Goal: Task Accomplishment & Management: Manage account settings

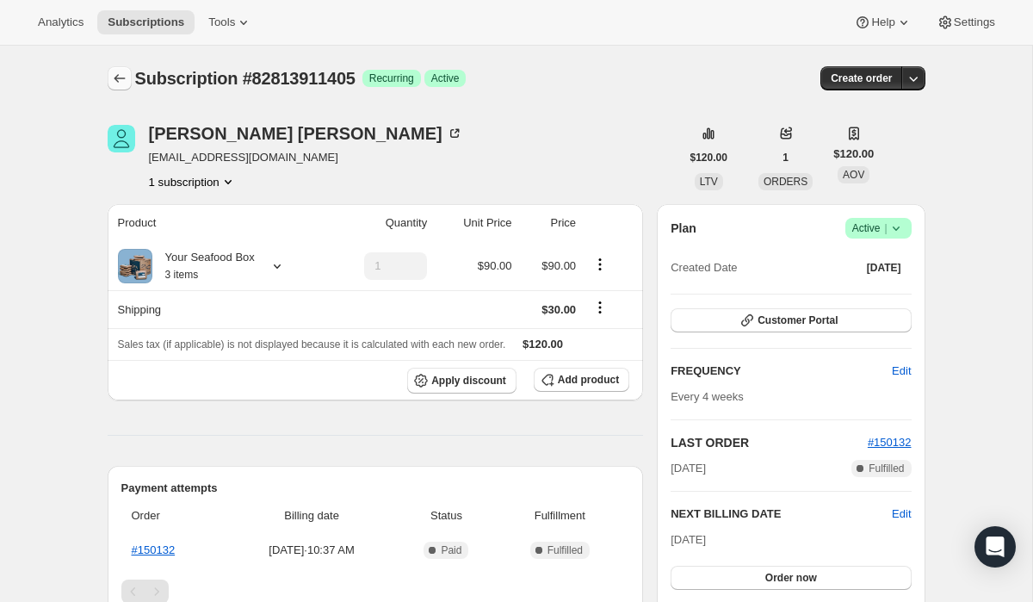
click at [121, 77] on icon "Subscriptions" at bounding box center [119, 78] width 17 height 17
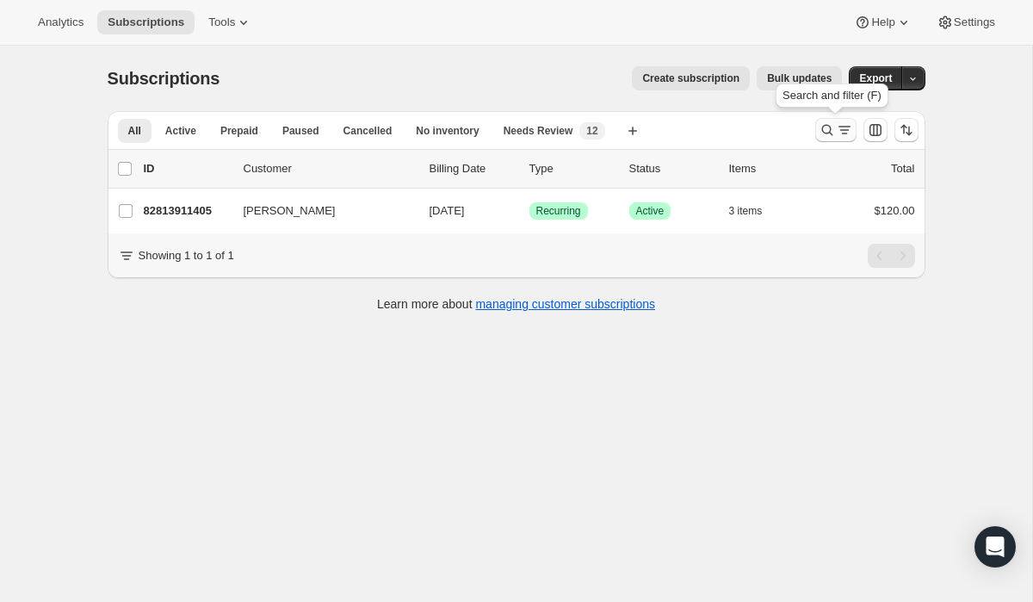
click at [834, 121] on button "Search and filter results" at bounding box center [835, 130] width 41 height 24
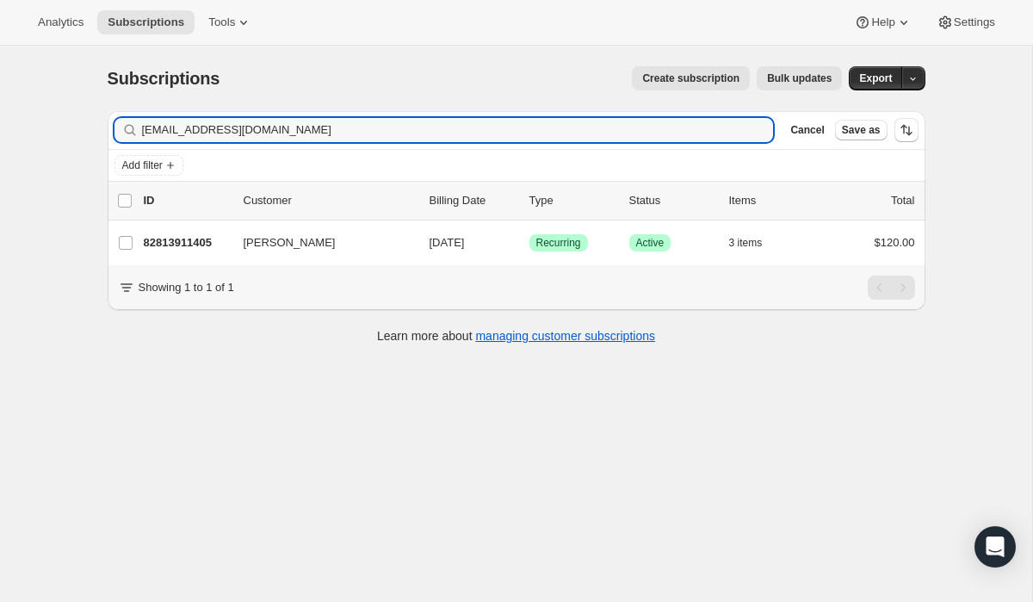
drag, startPoint x: 421, startPoint y: 135, endPoint x: 15, endPoint y: 66, distance: 411.2
click at [15, 66] on div "Subscriptions. This page is ready Subscriptions Create subscription Bulk update…" at bounding box center [516, 347] width 1032 height 602
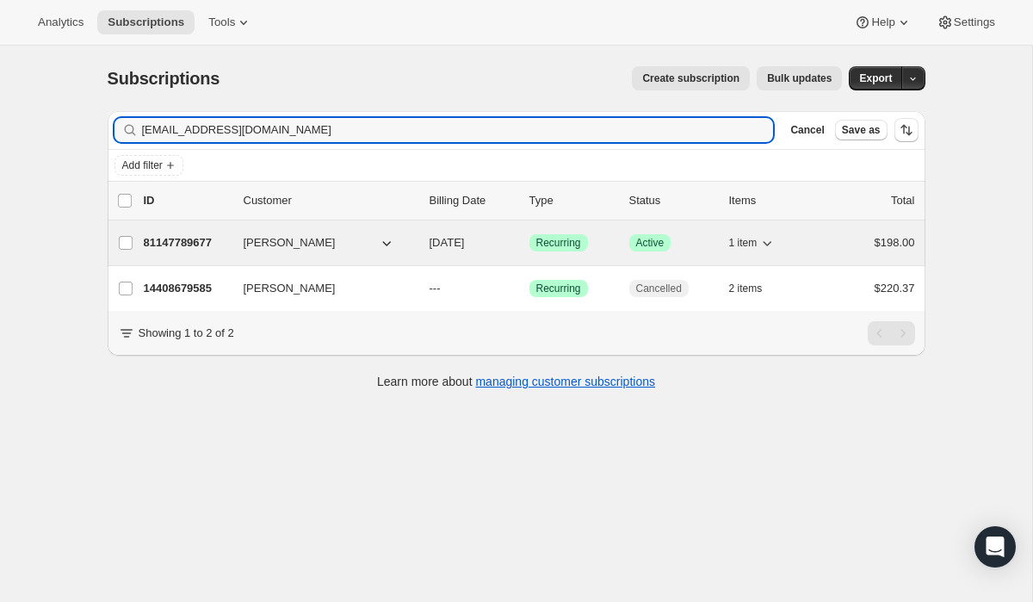
type input "[EMAIL_ADDRESS][DOMAIN_NAME]"
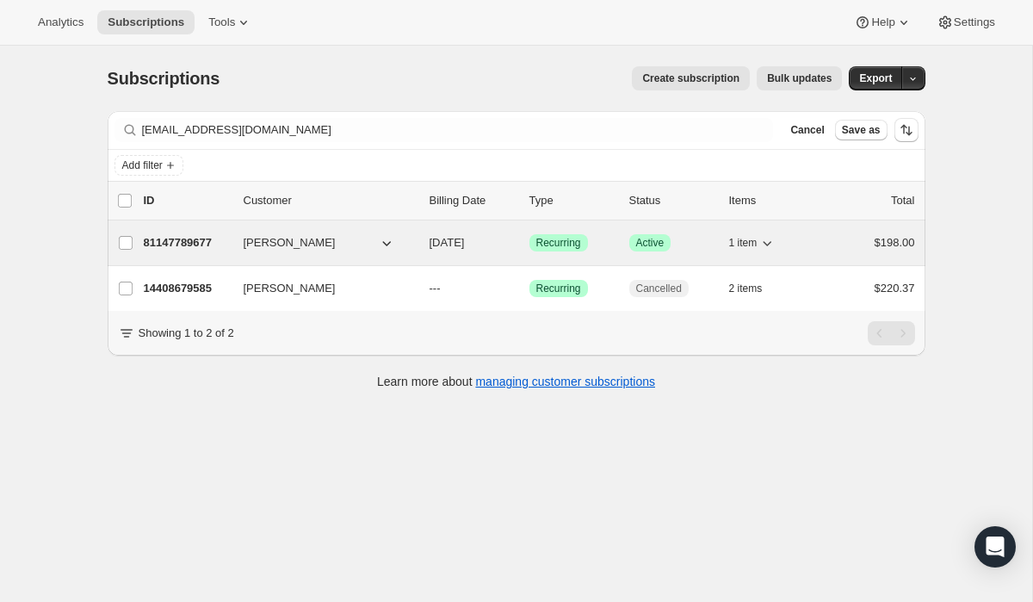
click at [551, 241] on span "Recurring" at bounding box center [558, 243] width 45 height 14
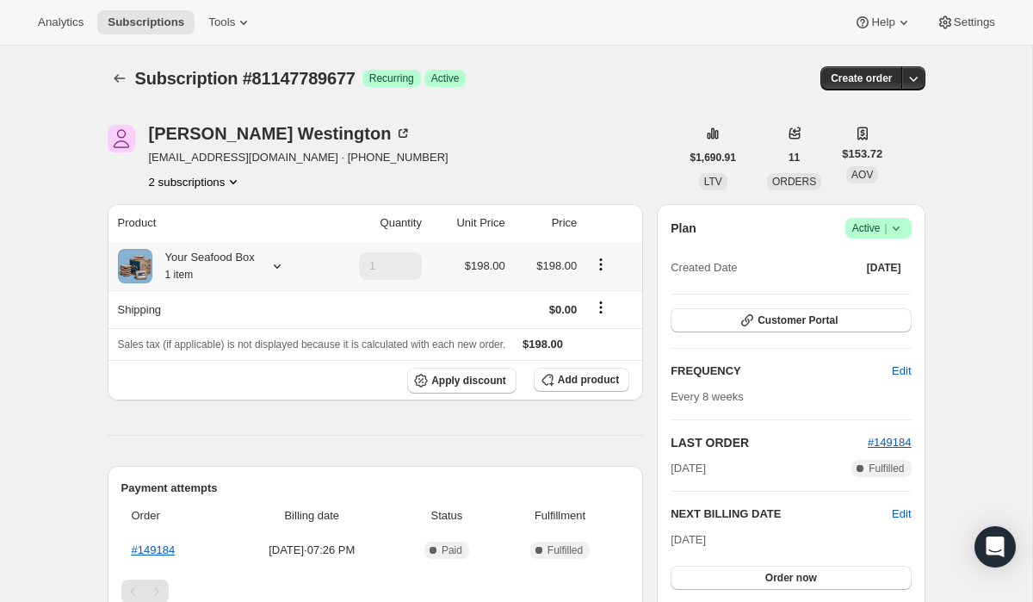
click at [277, 264] on icon at bounding box center [277, 265] width 17 height 17
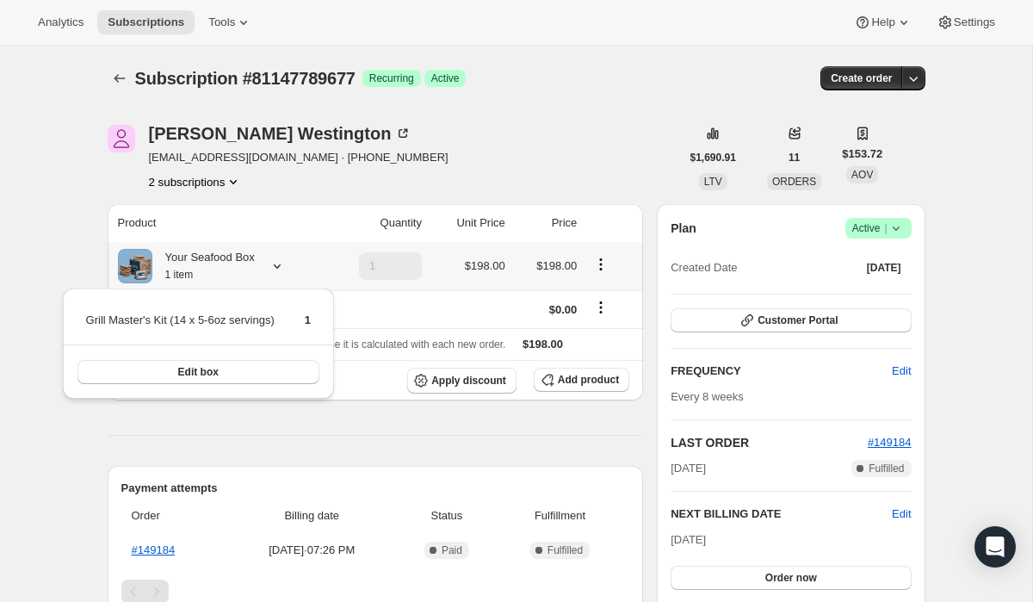
click at [277, 264] on icon at bounding box center [277, 265] width 17 height 17
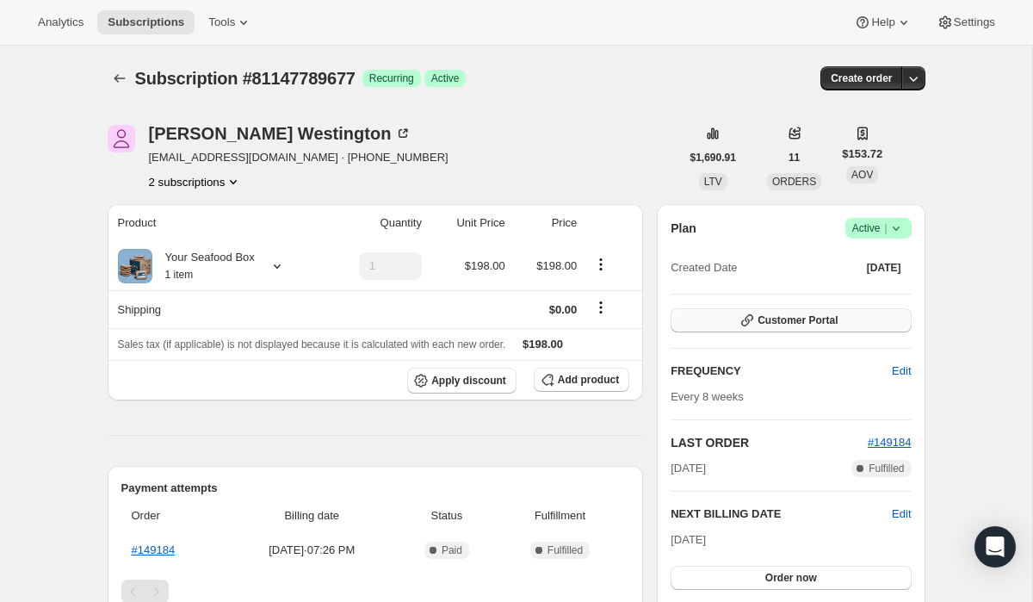
click at [806, 324] on span "Customer Portal" at bounding box center [797, 320] width 80 height 14
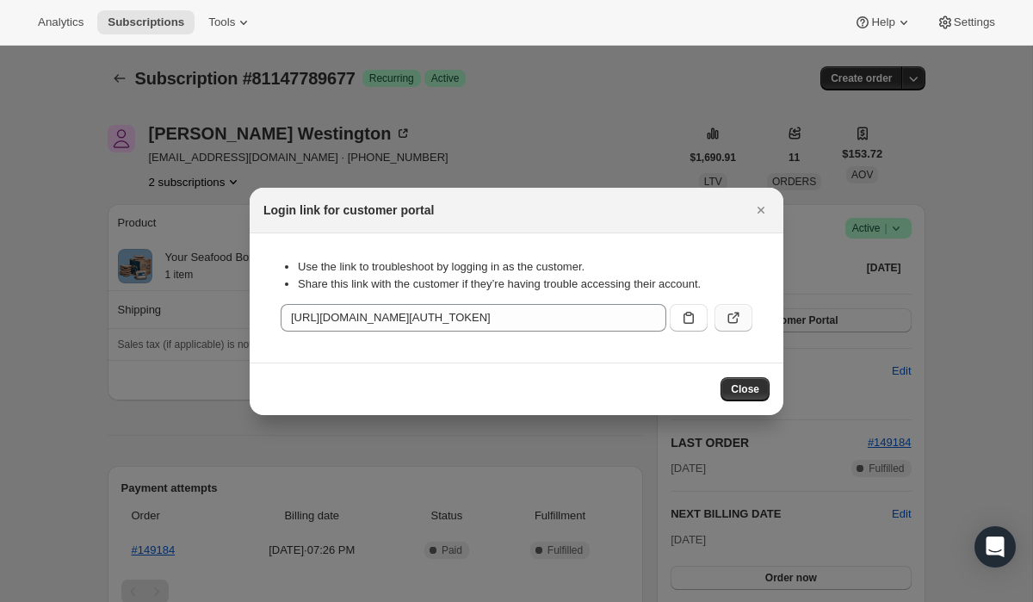
click at [732, 318] on icon ":r1ie:" at bounding box center [733, 317] width 17 height 17
click at [759, 208] on icon "Close" at bounding box center [760, 210] width 7 height 7
